Goal: Task Accomplishment & Management: Manage account settings

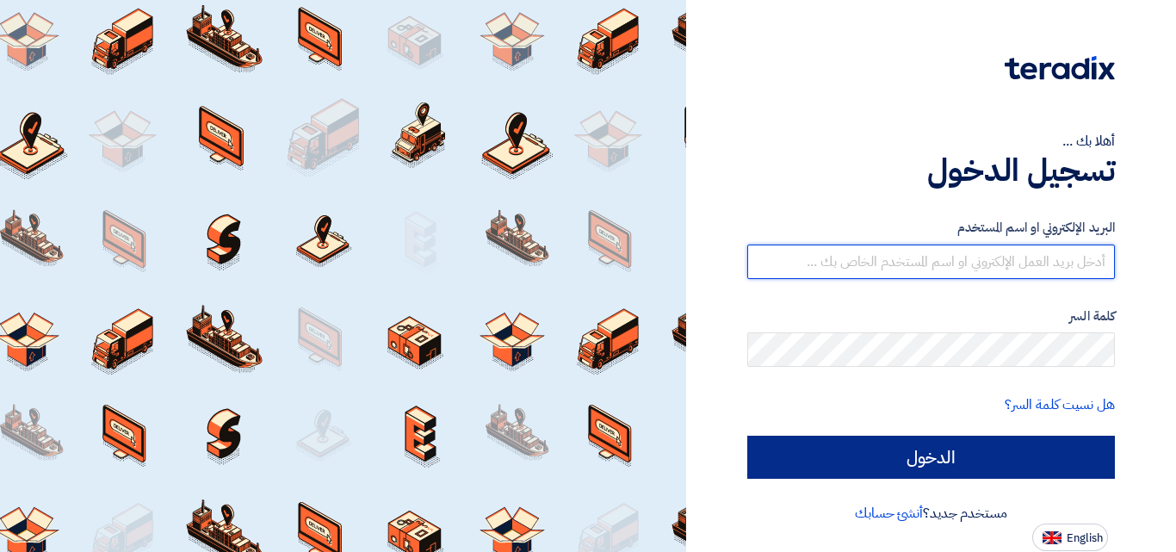
type input "emad.bolo@smg.com.eg"
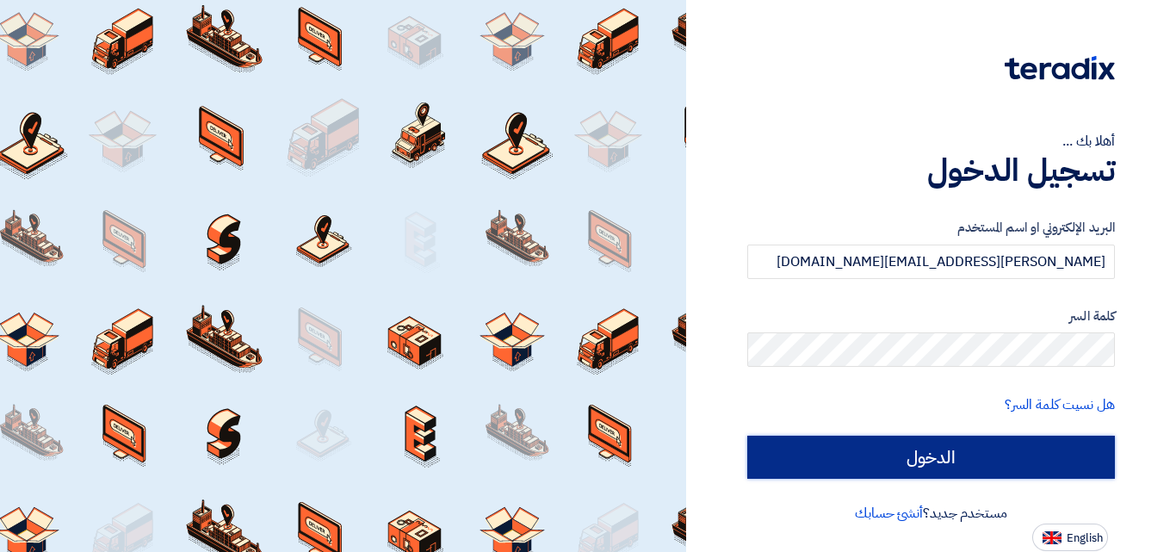
click at [988, 455] on input "الدخول" at bounding box center [931, 457] width 368 height 43
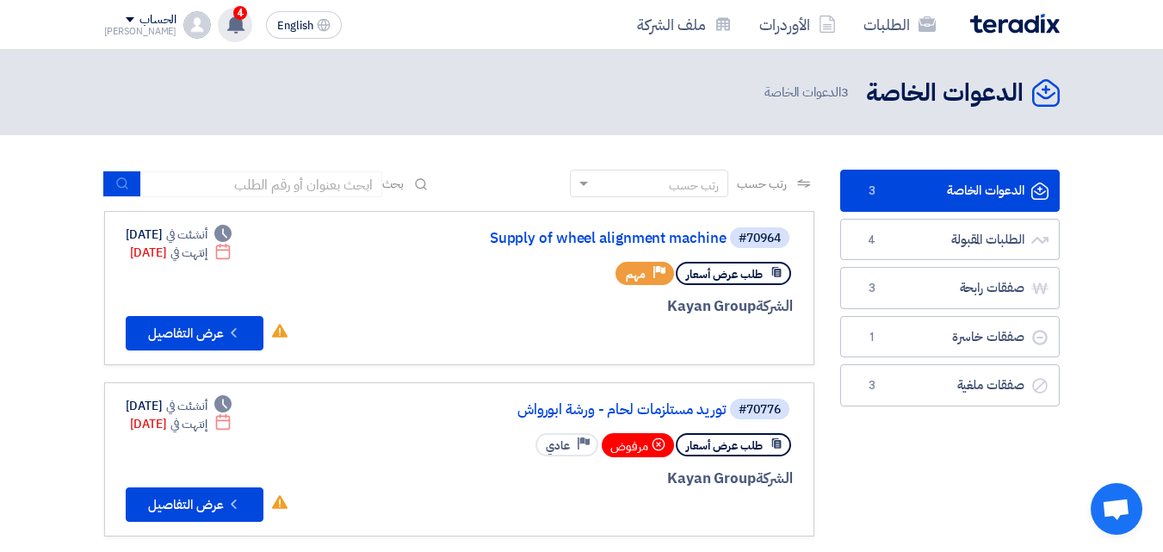
click at [226, 25] on div "4 لقد إستلمت أمر توريد جديد من شركة عن عرضك في طلب عروض الأسعار Freon Leak dete…" at bounding box center [235, 25] width 34 height 34
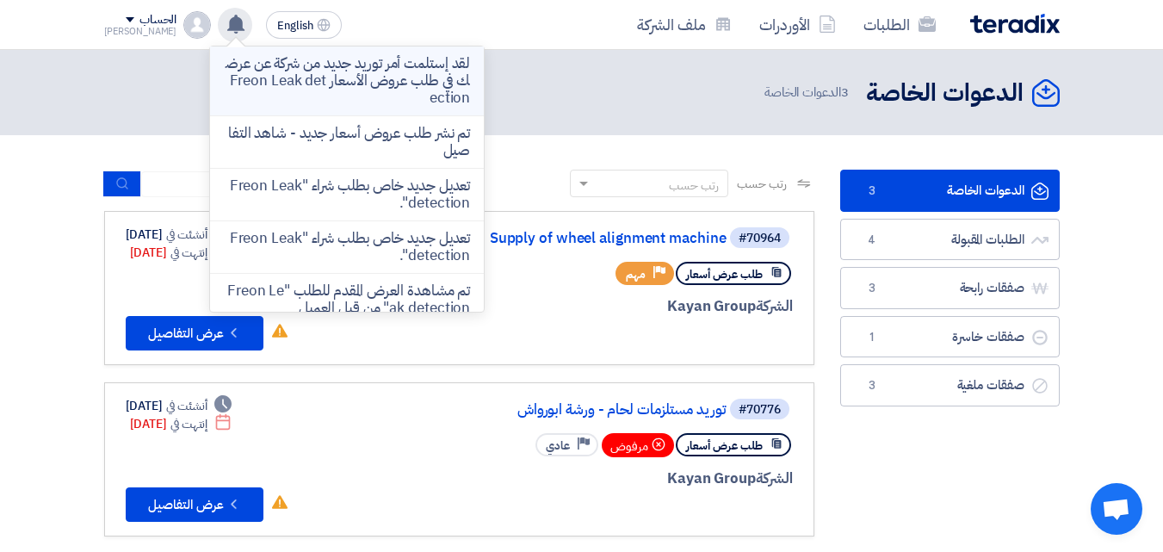
click at [312, 77] on p "لقد إستلمت أمر توريد جديد من شركة عن عرضك في طلب عروض الأسعار Freon Leak detect…" at bounding box center [347, 81] width 246 height 52
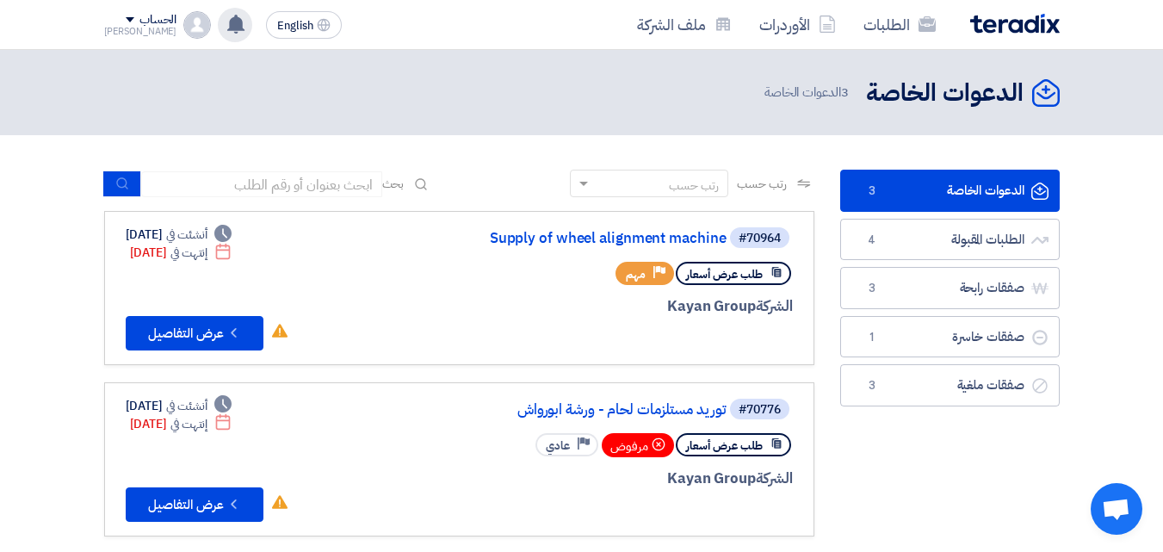
click at [218, 39] on div "لقد إستلمت أمر توريد جديد من شركة عن عرضك في طلب عروض الأسعار Freon Leak detect…" at bounding box center [235, 25] width 34 height 34
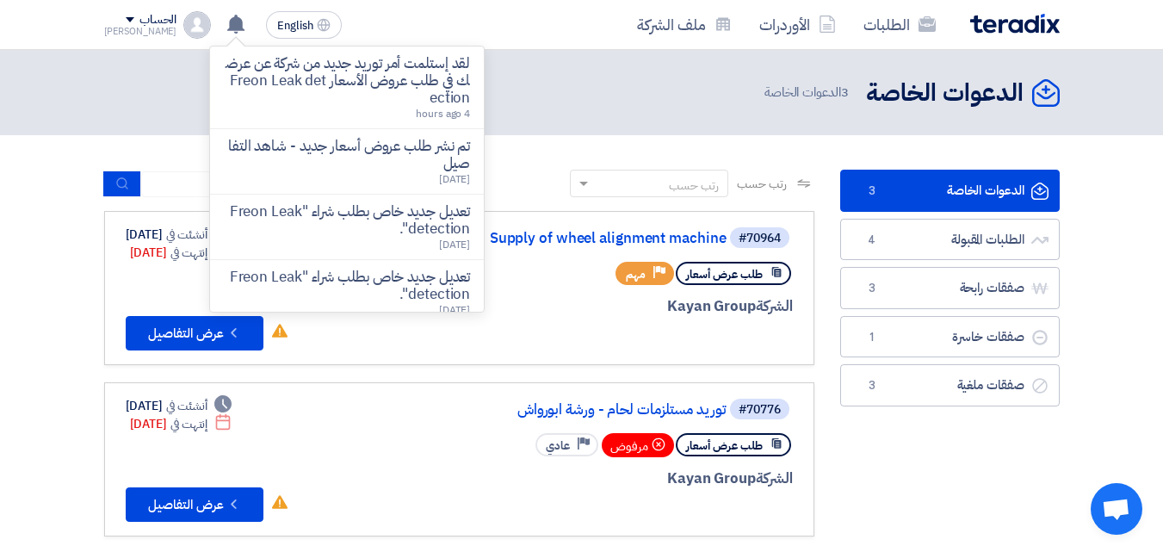
click at [307, 75] on p "لقد إستلمت أمر توريد جديد من شركة عن عرضك في طلب عروض الأسعار Freon Leak detect…" at bounding box center [347, 81] width 246 height 52
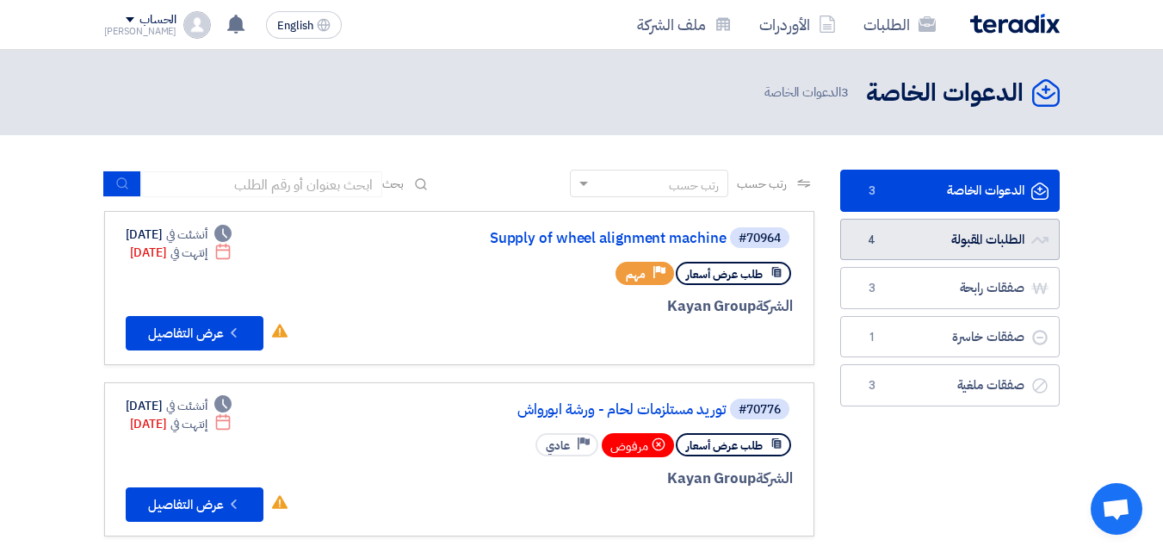
click at [908, 232] on link "الطلبات المقبولة الطلبات المقبولة 4" at bounding box center [950, 240] width 220 height 42
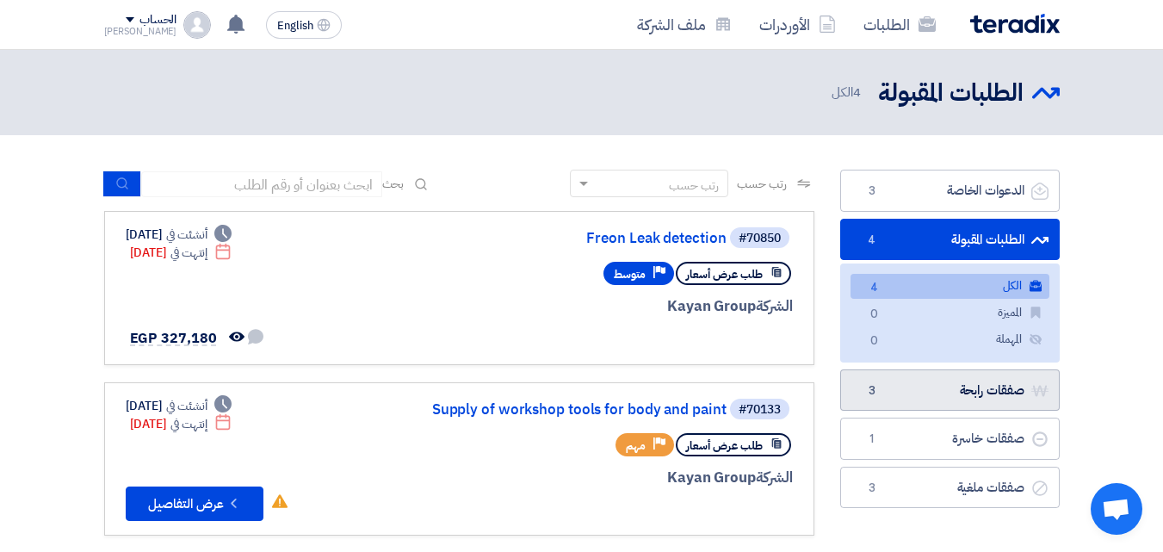
click at [974, 393] on link "صفقات رابحة صفقات رابحة 3" at bounding box center [950, 390] width 220 height 42
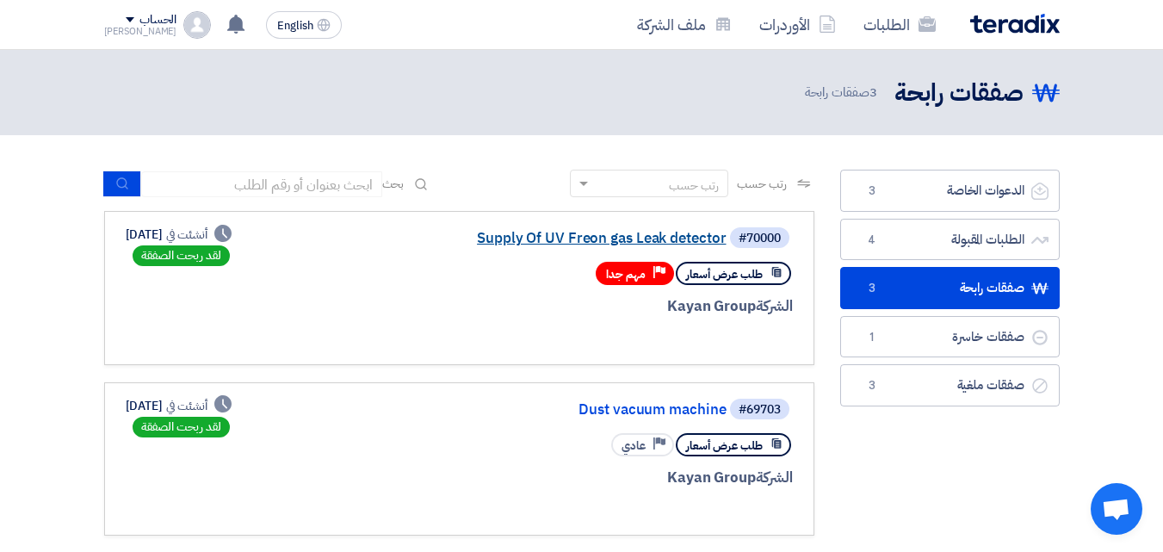
click at [543, 238] on link "Supply Of UV Freon gas Leak detector" at bounding box center [554, 238] width 344 height 15
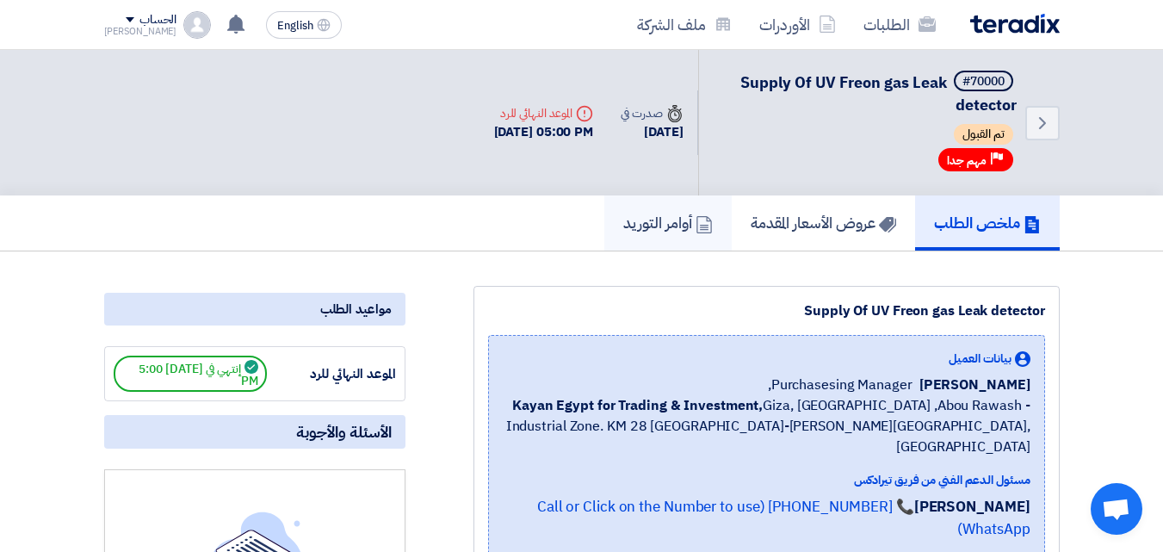
click at [655, 218] on h5 "أوامر التوريد" at bounding box center [668, 223] width 90 height 20
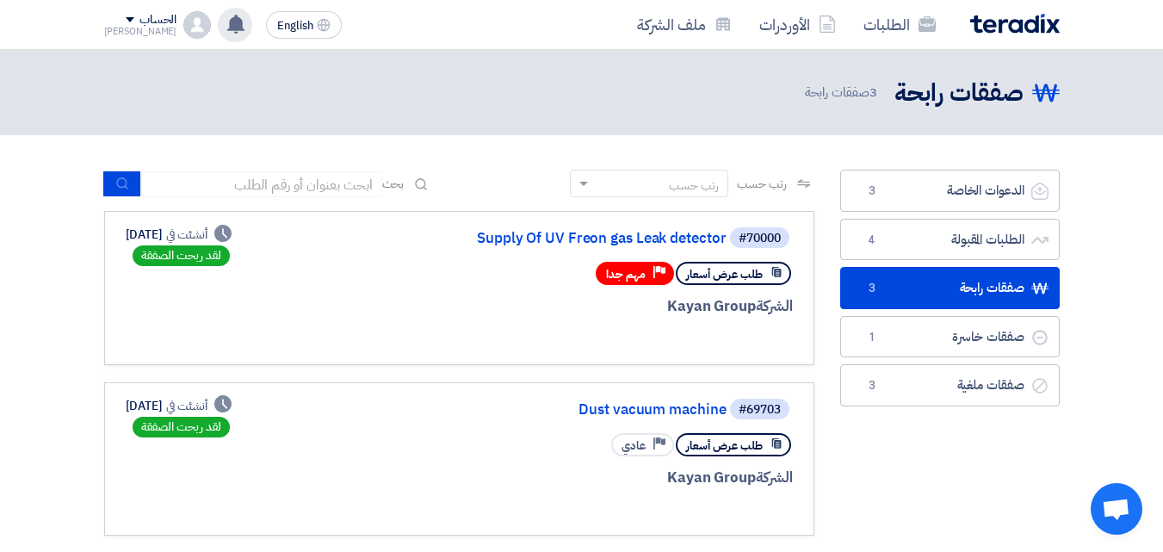
click at [218, 20] on div "لقد إستلمت أمر توريد جديد من شركة عن عرضك في طلب عروض الأسعار Freon Leak detect…" at bounding box center [235, 25] width 34 height 34
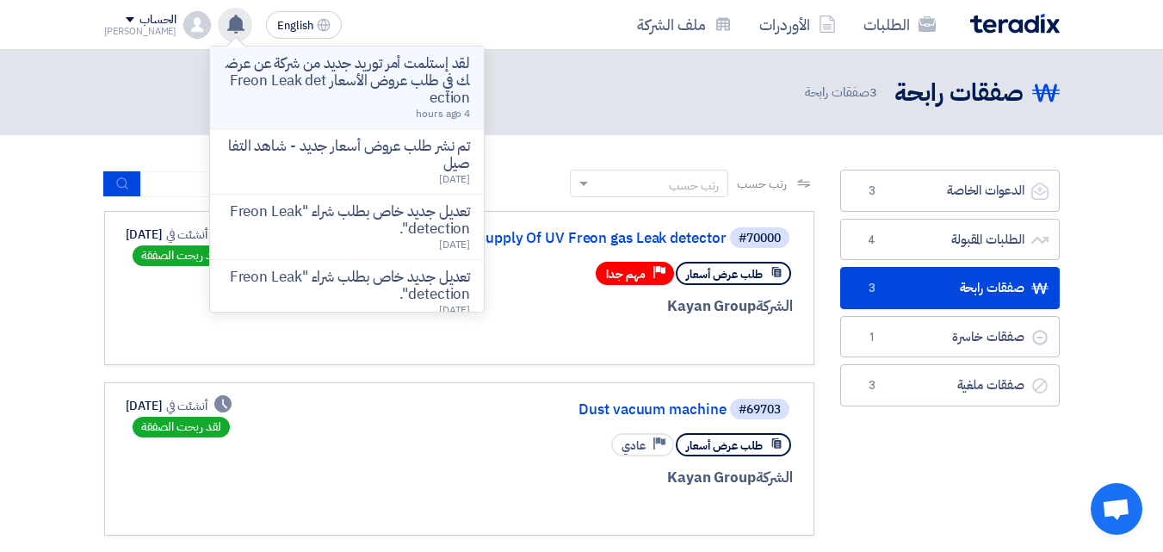
click at [315, 84] on p "لقد إستلمت أمر توريد جديد من شركة عن عرضك في طلب عروض الأسعار Freon Leak detect…" at bounding box center [347, 81] width 246 height 52
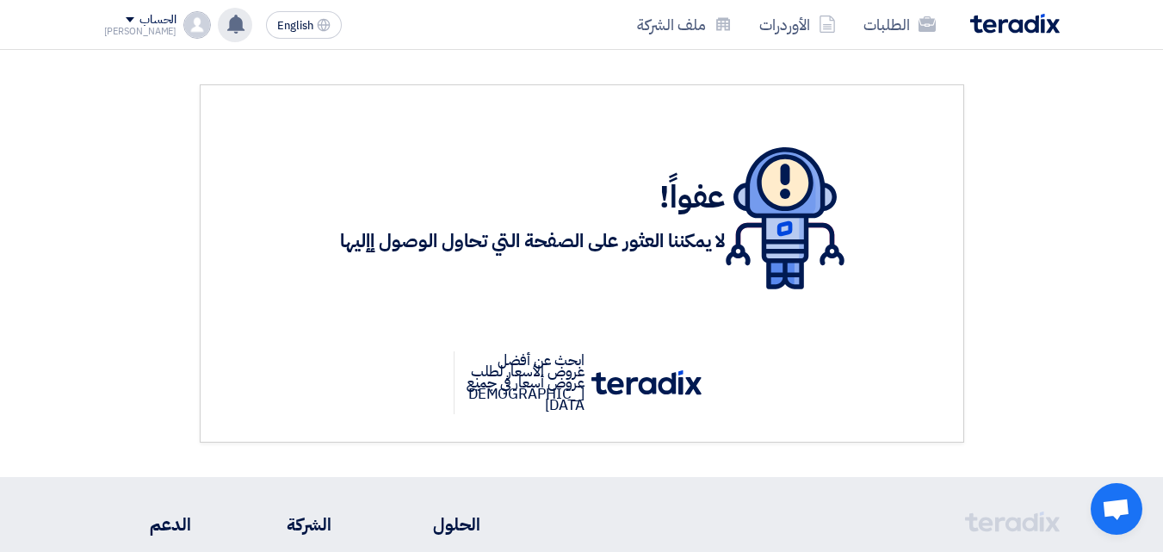
click at [227, 22] on use at bounding box center [235, 24] width 17 height 19
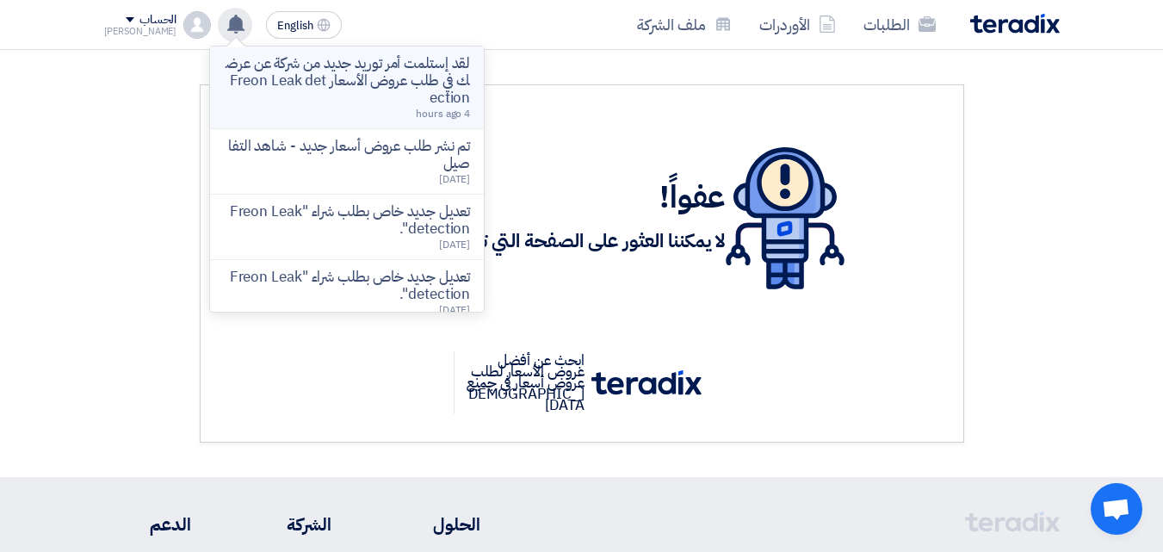
click at [363, 77] on p "لقد إستلمت أمر توريد جديد من شركة عن عرضك في طلب عروض الأسعار Freon Leak detect…" at bounding box center [347, 81] width 246 height 52
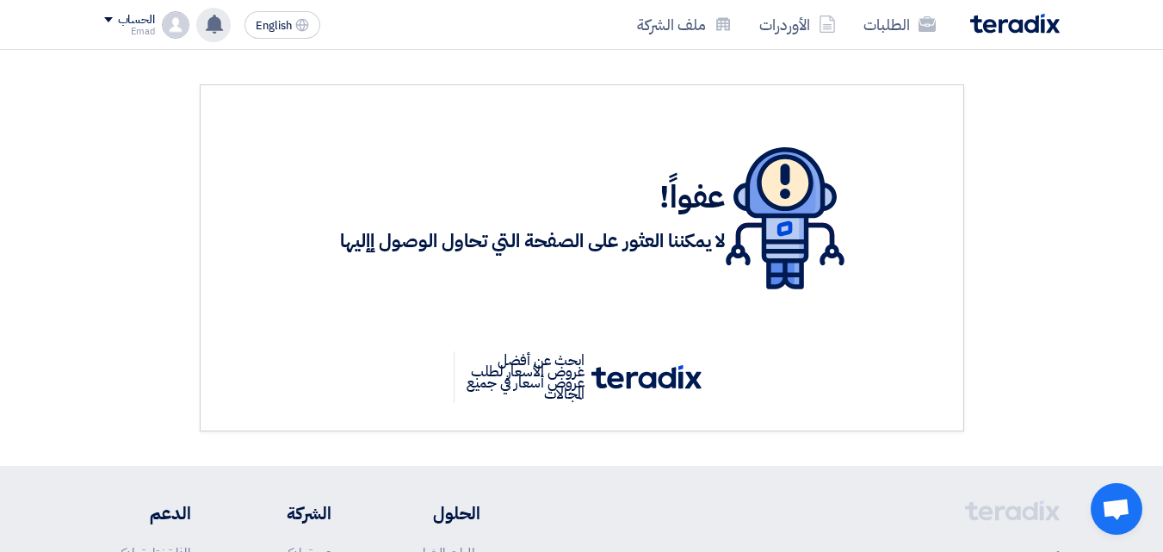
click at [214, 23] on use at bounding box center [214, 24] width 17 height 19
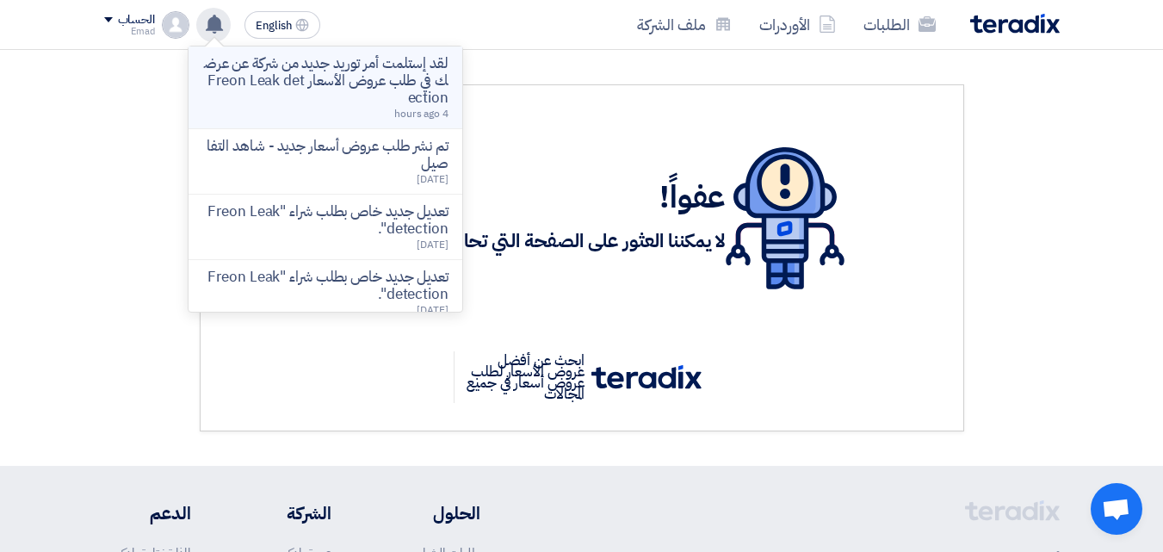
click at [267, 67] on p "لقد إستلمت أمر توريد جديد من شركة عن عرضك في طلب عروض الأسعار Freon Leak detect…" at bounding box center [325, 81] width 246 height 52
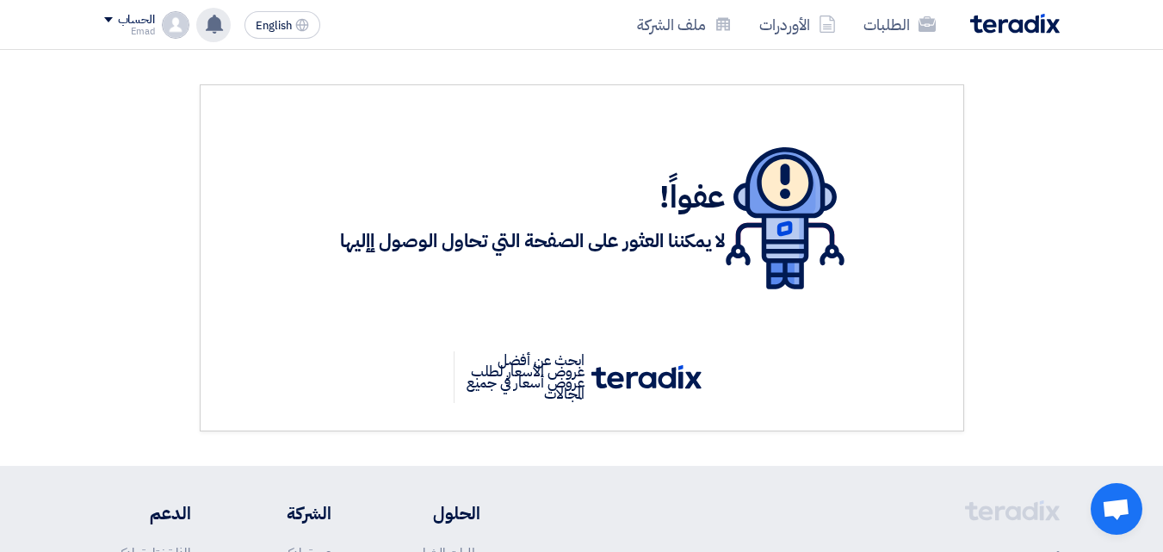
click at [216, 25] on use at bounding box center [214, 24] width 17 height 19
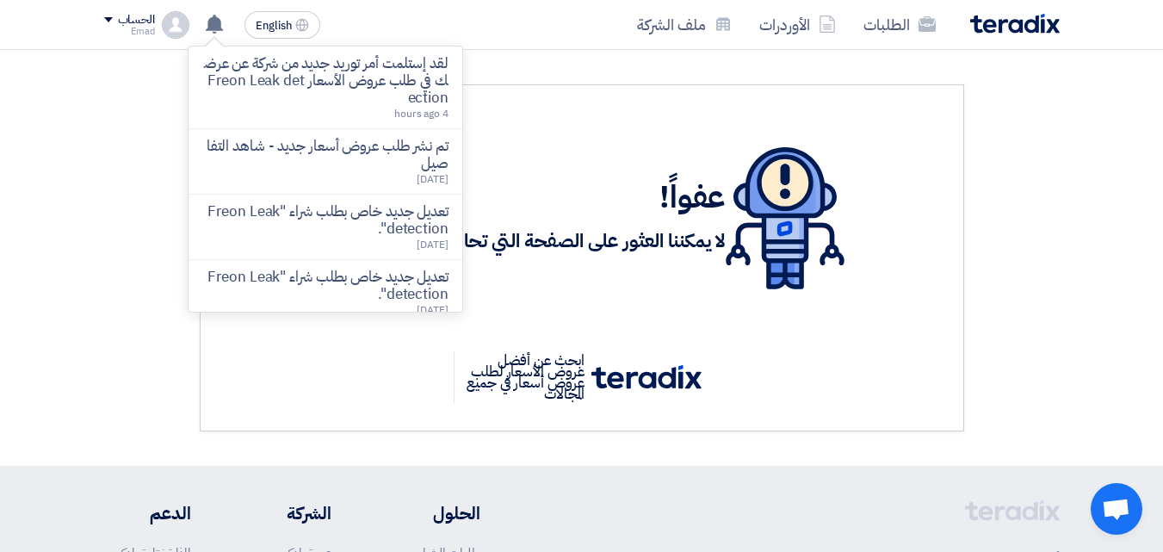
click at [465, 28] on div "الطلبات الأوردرات ملف الشركة English EN لقد إستلمت أمر توريد جديد من شركة عن عر…" at bounding box center [582, 24] width 982 height 49
